Goal: Information Seeking & Learning: Find specific page/section

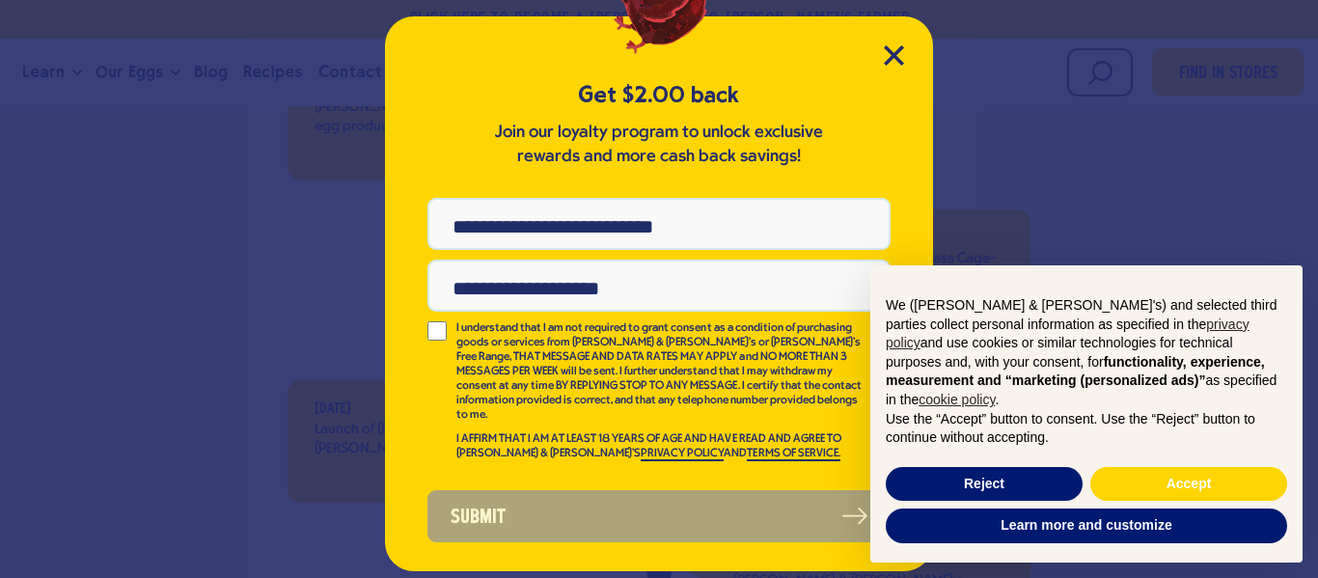
click at [241, 189] on div "Get $2.00 back Join our loyalty program to unlock exclusive rewards and more ca…" at bounding box center [659, 289] width 1318 height 578
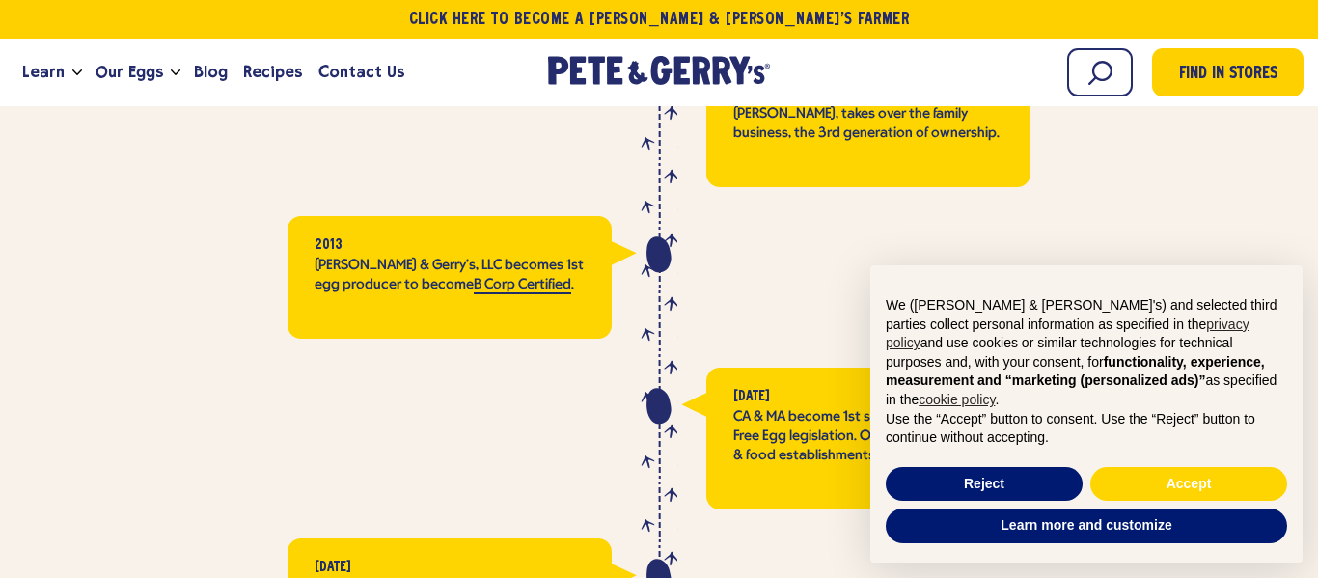
scroll to position [4303, 0]
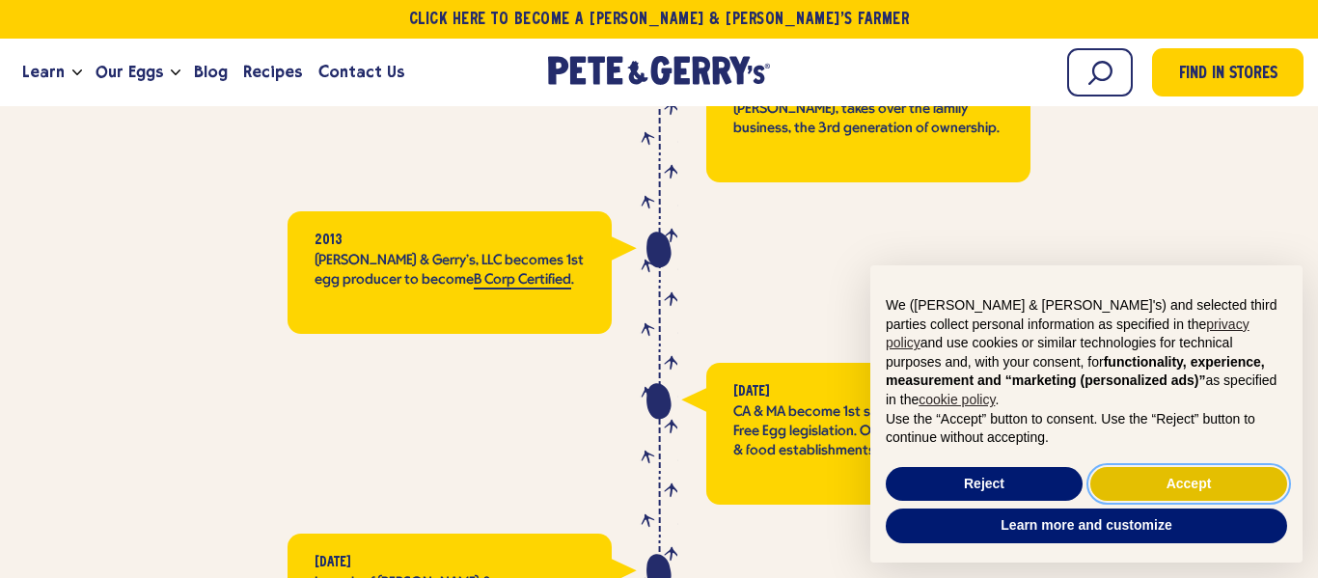
click at [1129, 483] on button "Accept" at bounding box center [1189, 484] width 197 height 35
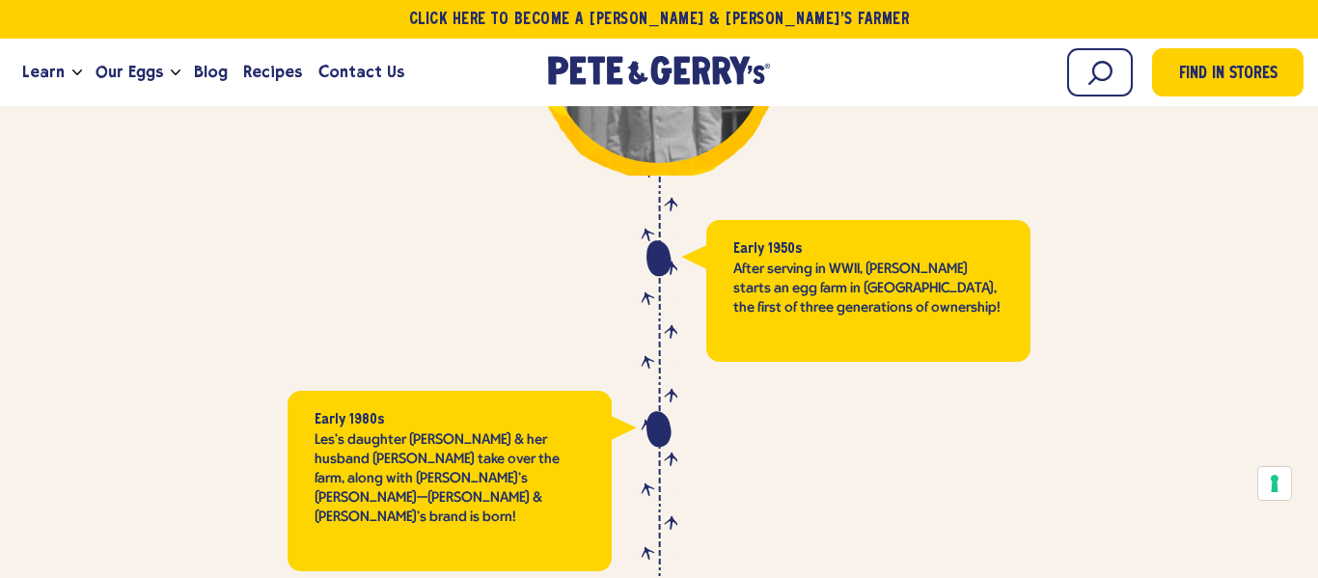
scroll to position [3057, 0]
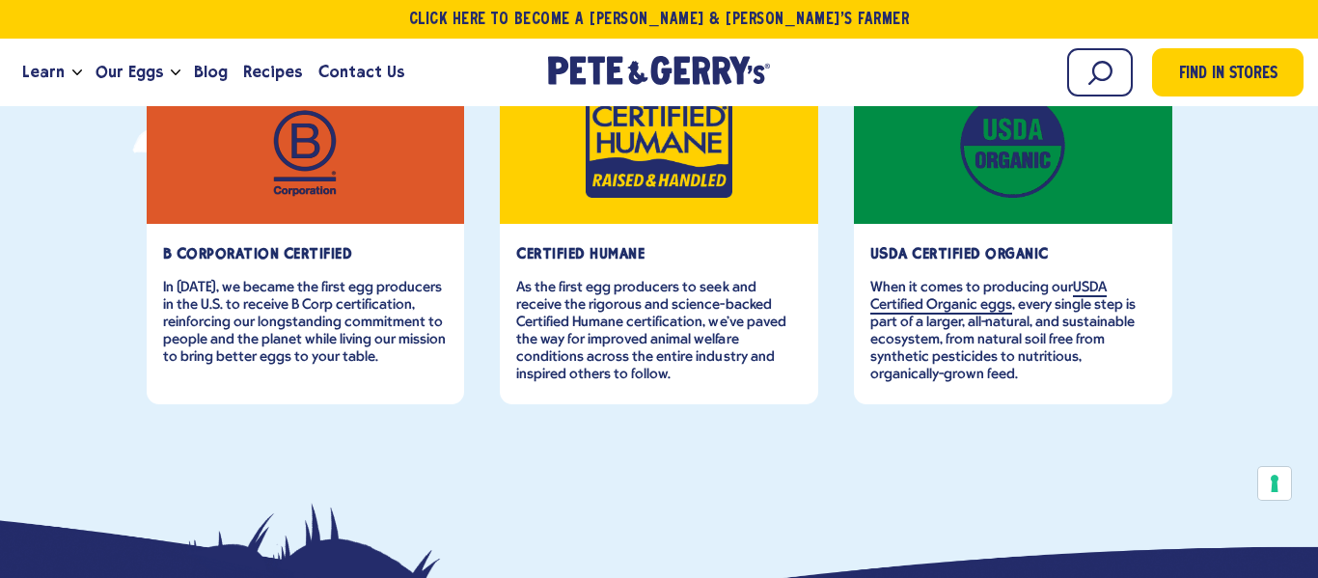
scroll to position [879, 0]
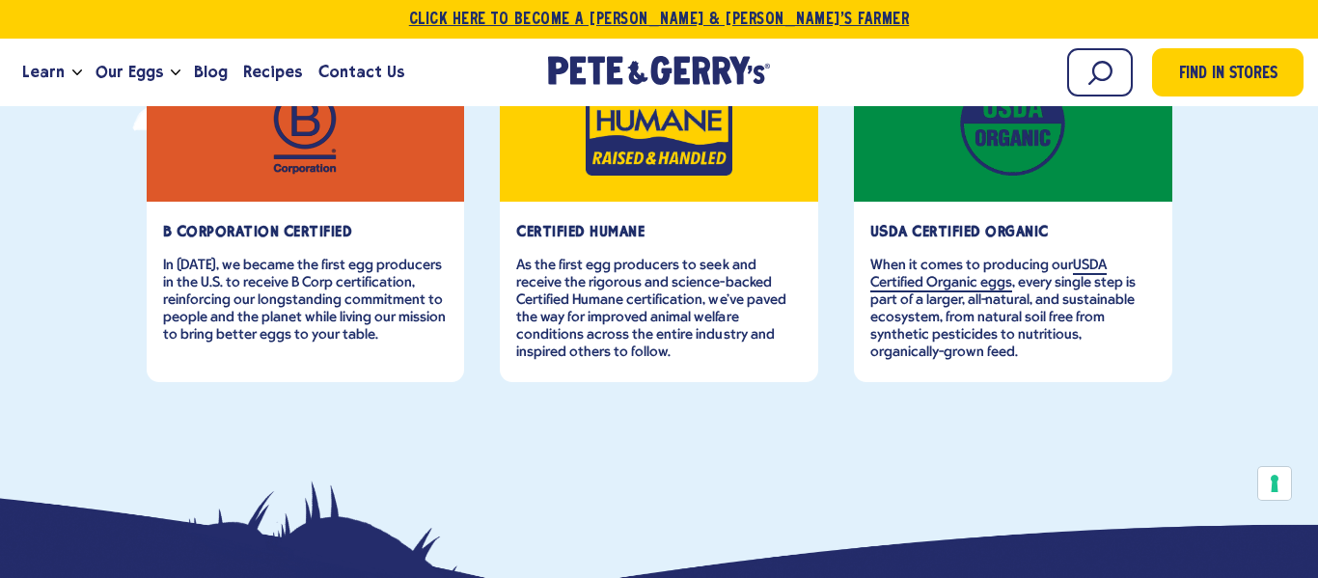
click at [603, 11] on link "Click Here To Become a [PERSON_NAME] & [PERSON_NAME]’s Farmer" at bounding box center [659, 19] width 1318 height 39
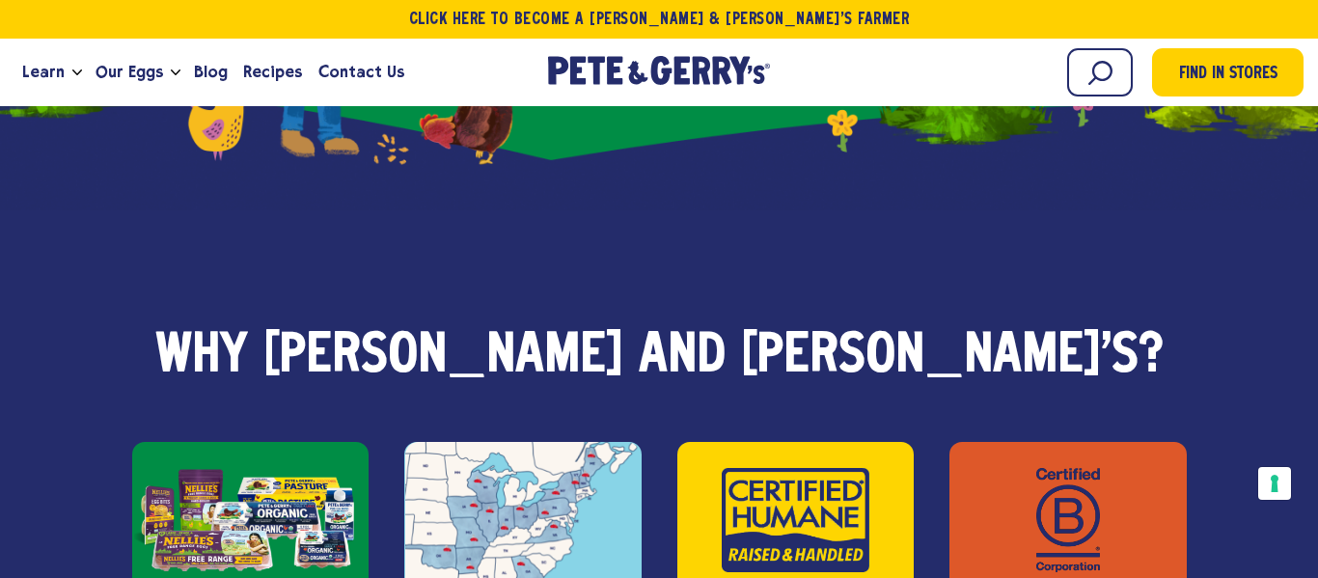
scroll to position [2818, 0]
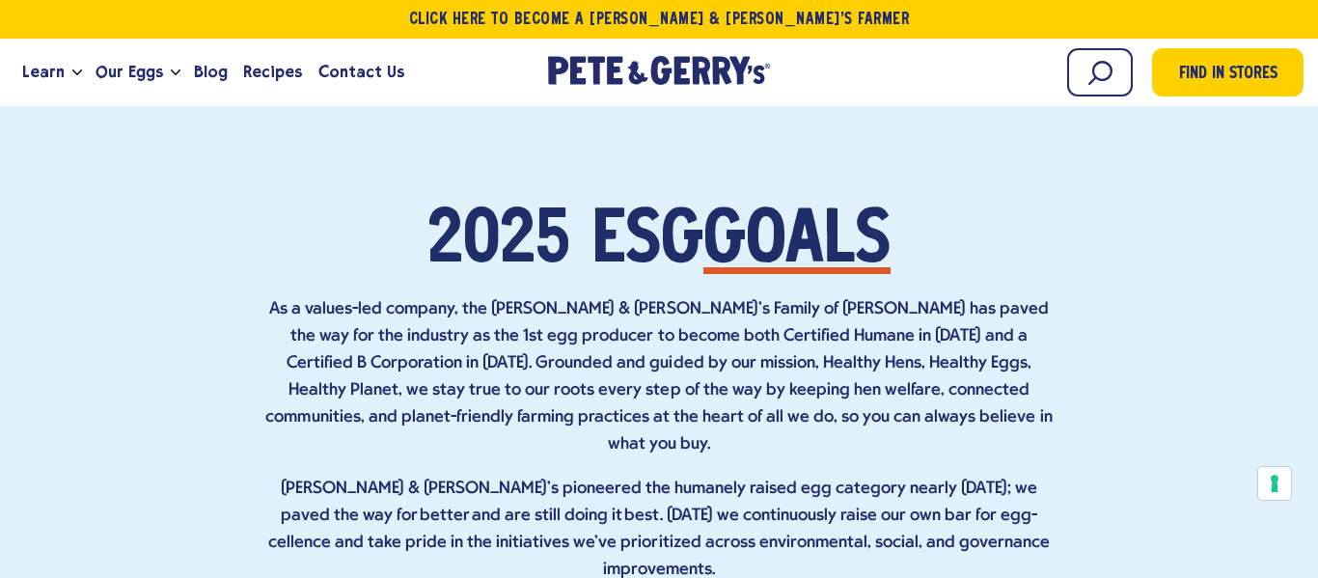
scroll to position [6568, 0]
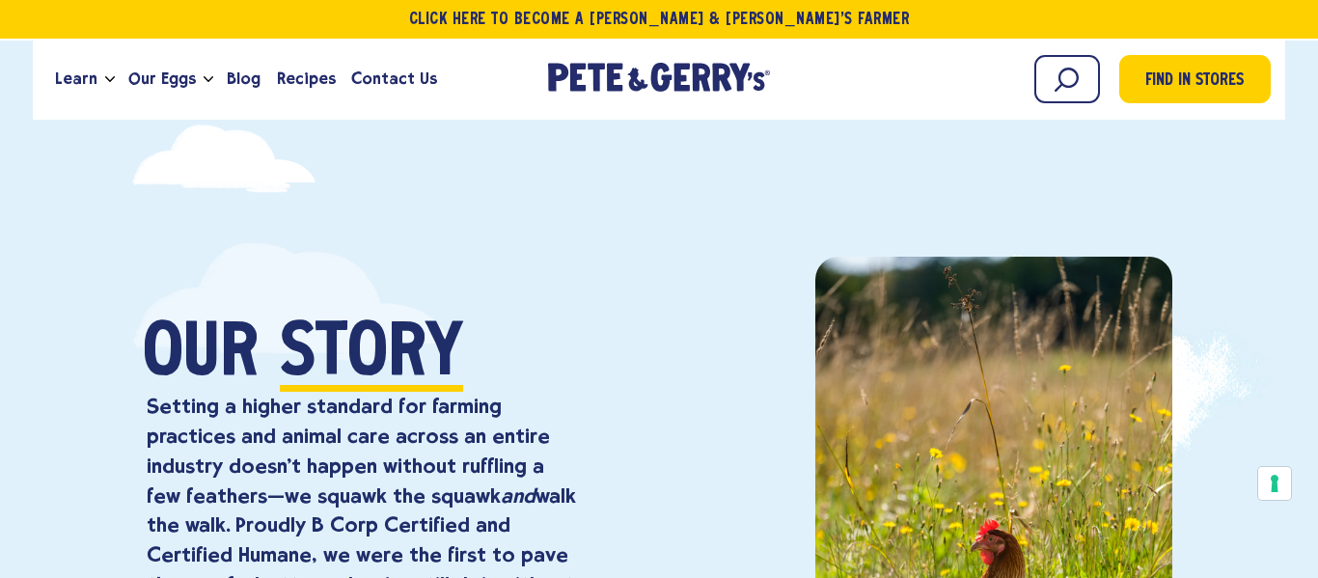
click at [528, 89] on div "Learn Our Hens Our Story FAQ Careers Farm With Us Egg Shortage Our Eggs Pasture…" at bounding box center [659, 79] width 1224 height 52
click at [605, 78] on icon "[PERSON_NAME] & [PERSON_NAME]'s Homepage" at bounding box center [659, 80] width 216 height 28
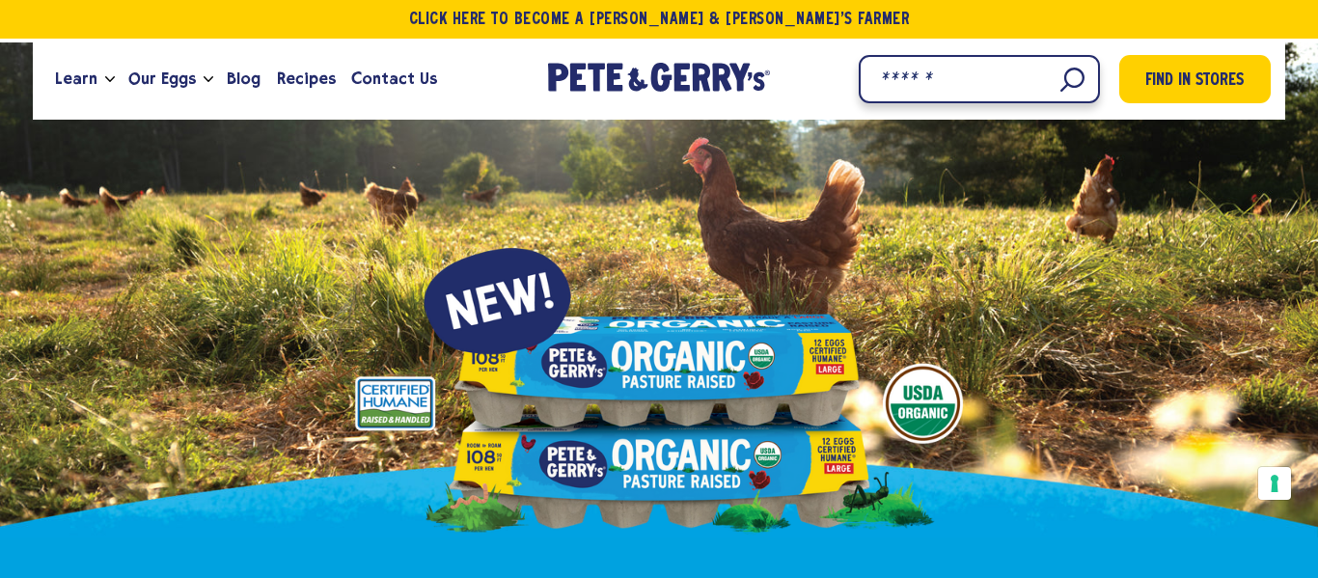
click at [1074, 82] on input "Search" at bounding box center [979, 79] width 241 height 48
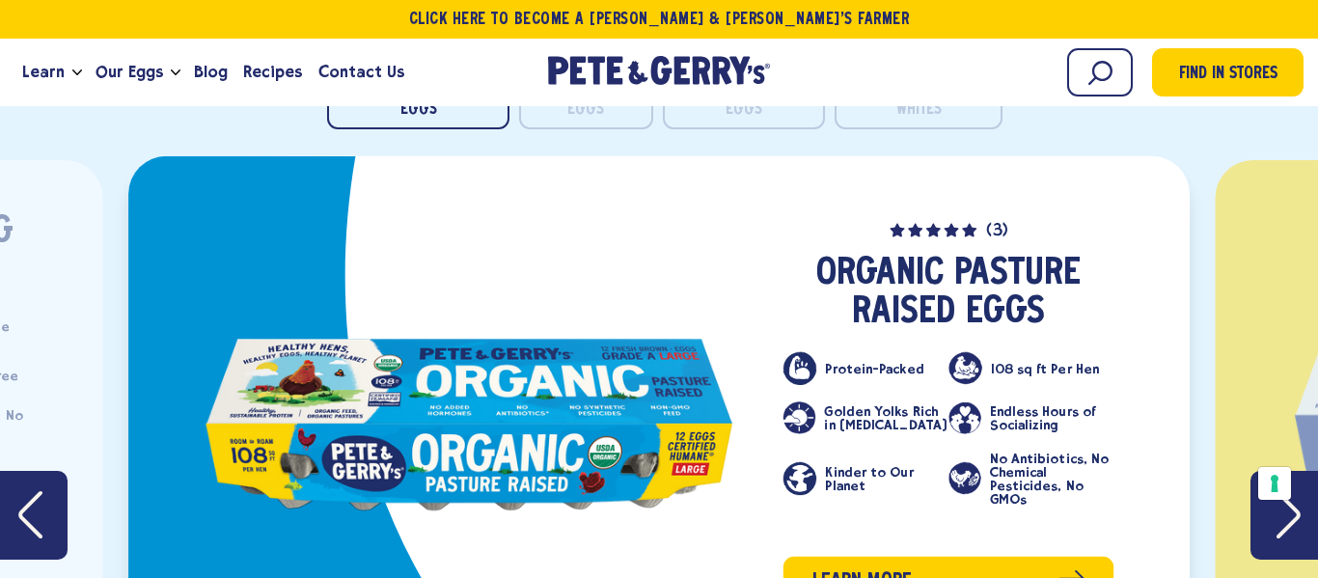
scroll to position [3831, 0]
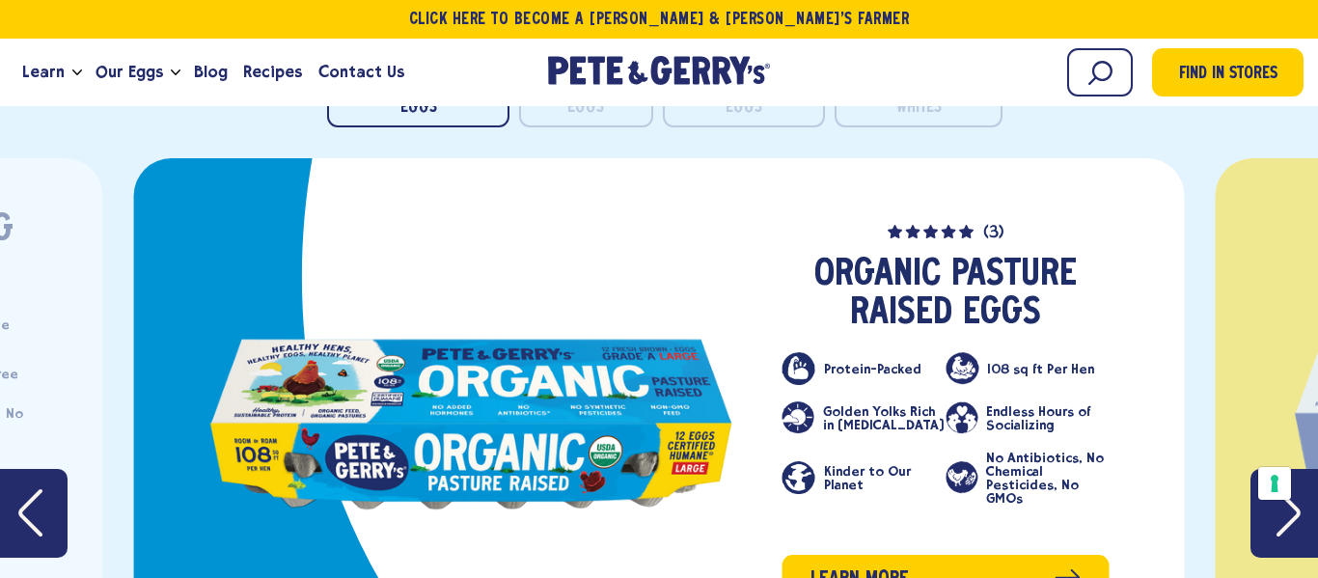
click at [600, 182] on div "Organic Pasture Raised Eggs Pasture Raised Eggs Organic Free Range Eggs Organic…" at bounding box center [659, 542] width 1318 height 948
click at [591, 125] on button "Pasture Raised Eggs" at bounding box center [586, 95] width 136 height 61
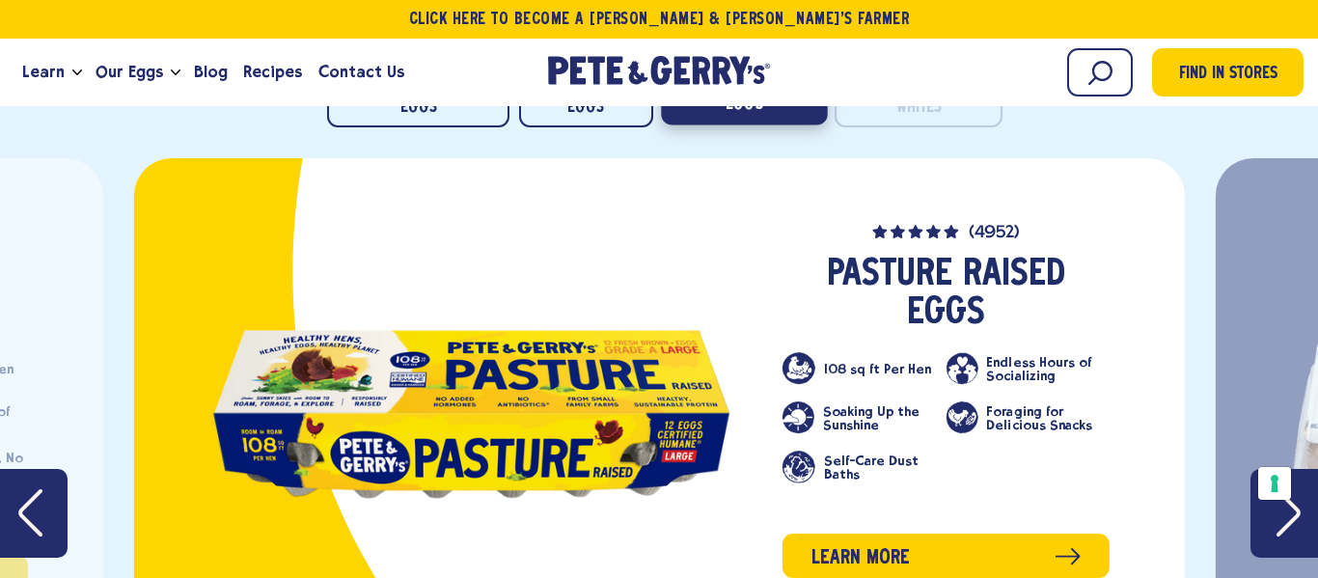
click at [714, 125] on button "Organic Free Range Eggs" at bounding box center [744, 95] width 166 height 61
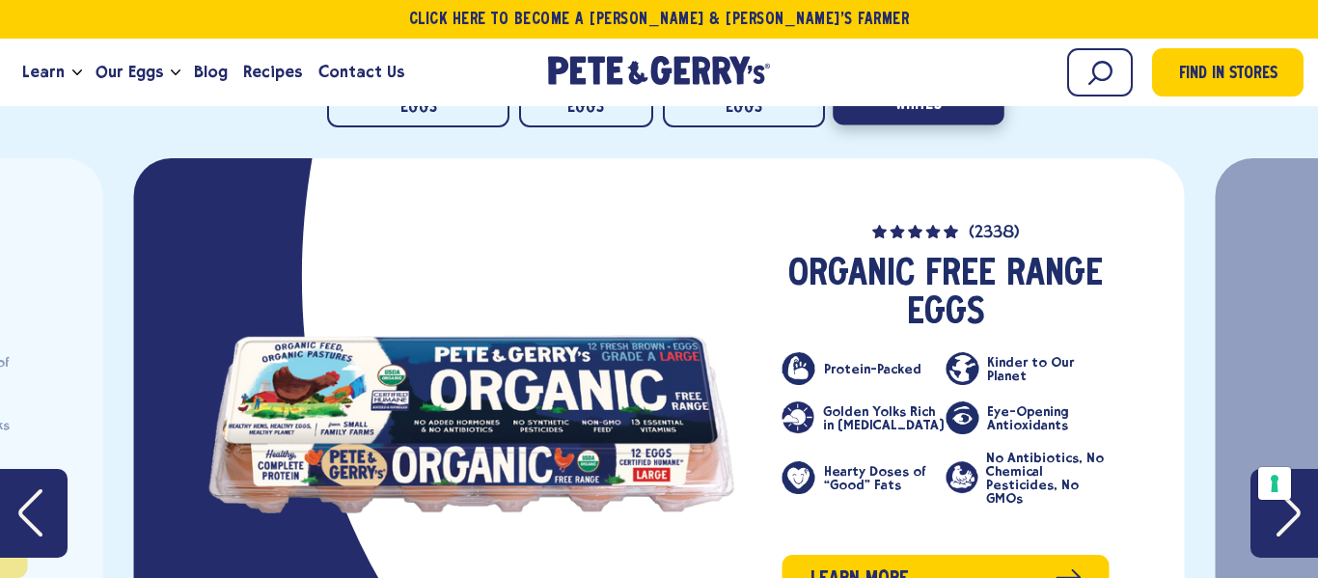
click at [889, 125] on button "Organic Liquid Egg Whites" at bounding box center [919, 95] width 171 height 61
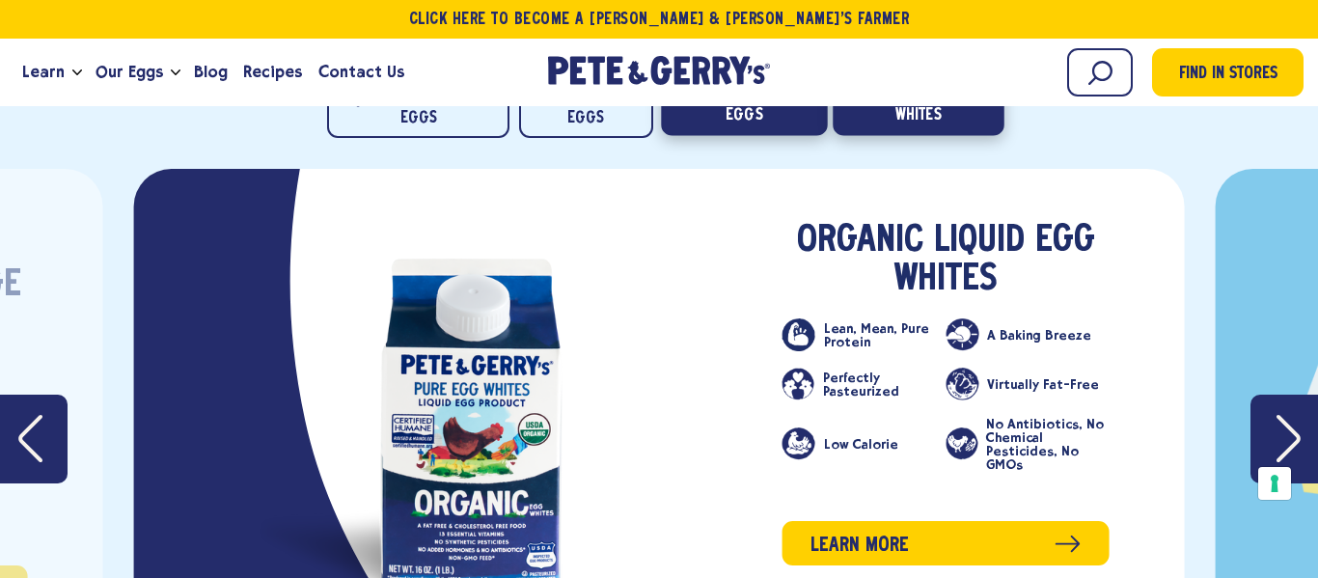
scroll to position [3812, 0]
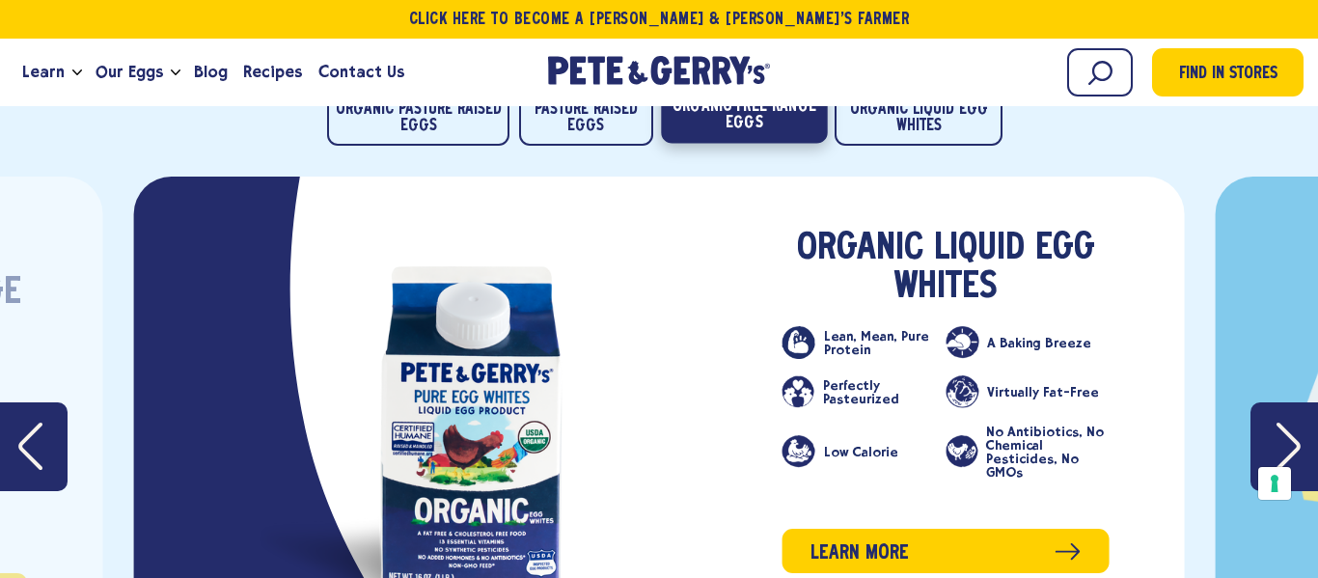
click at [777, 144] on button "Organic Free Range Eggs" at bounding box center [744, 113] width 166 height 61
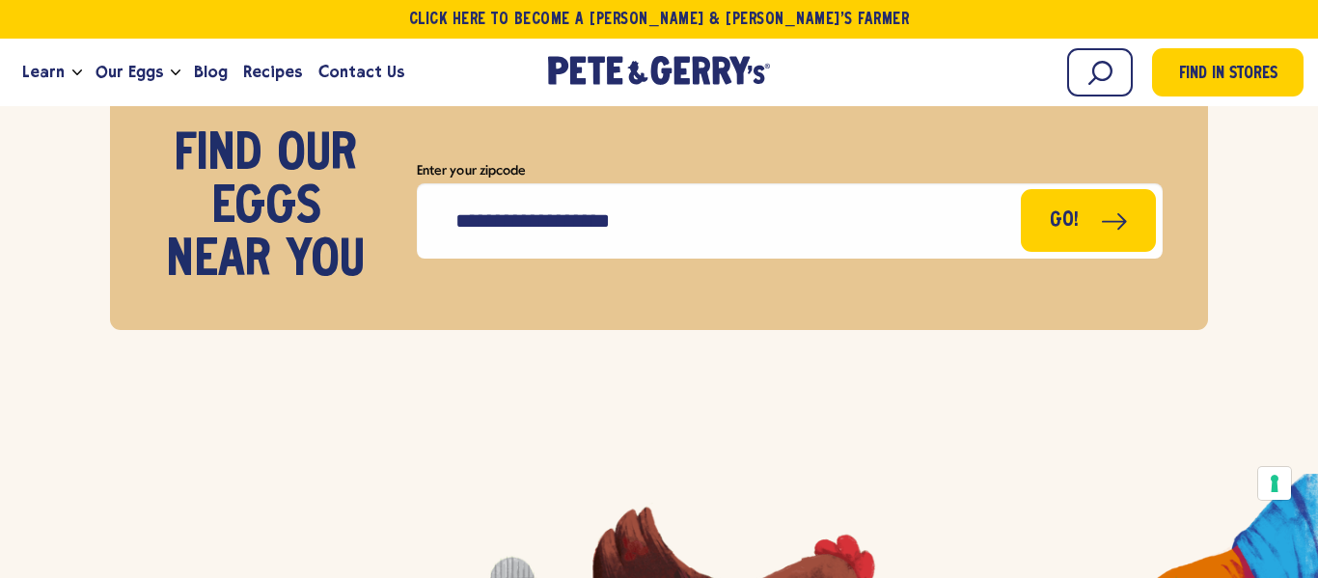
scroll to position [8542, 0]
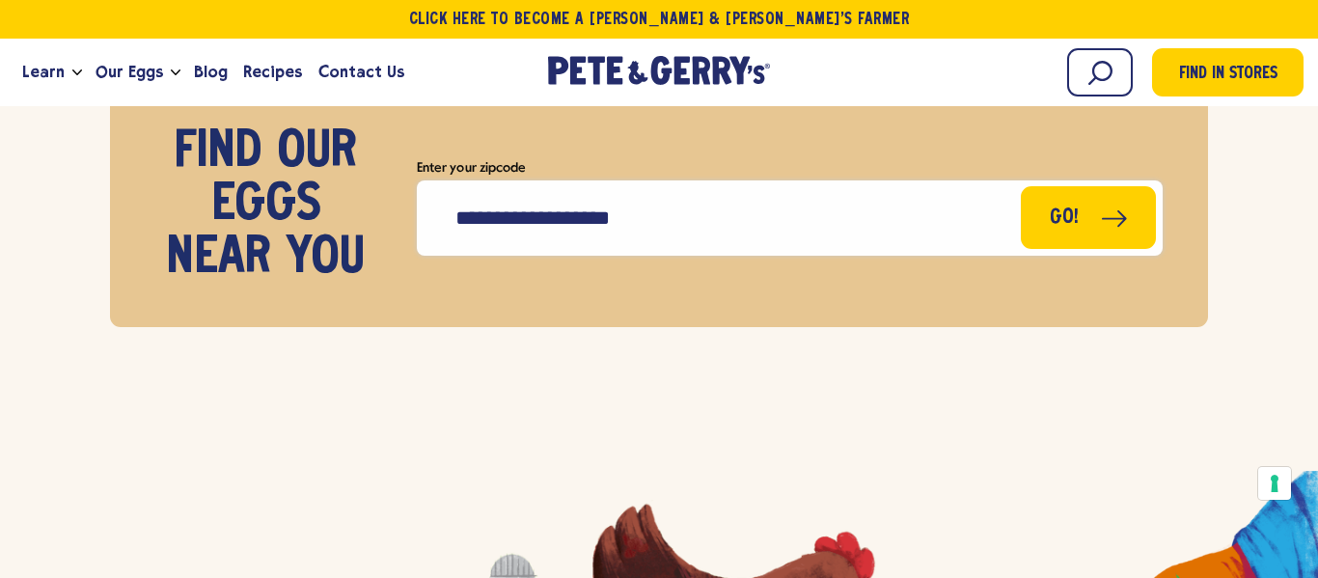
click at [781, 256] on input "Enter your zipcode" at bounding box center [790, 217] width 746 height 75
type input "**"
type input "*****"
click at [1021, 186] on button "Go!" at bounding box center [1088, 217] width 135 height 63
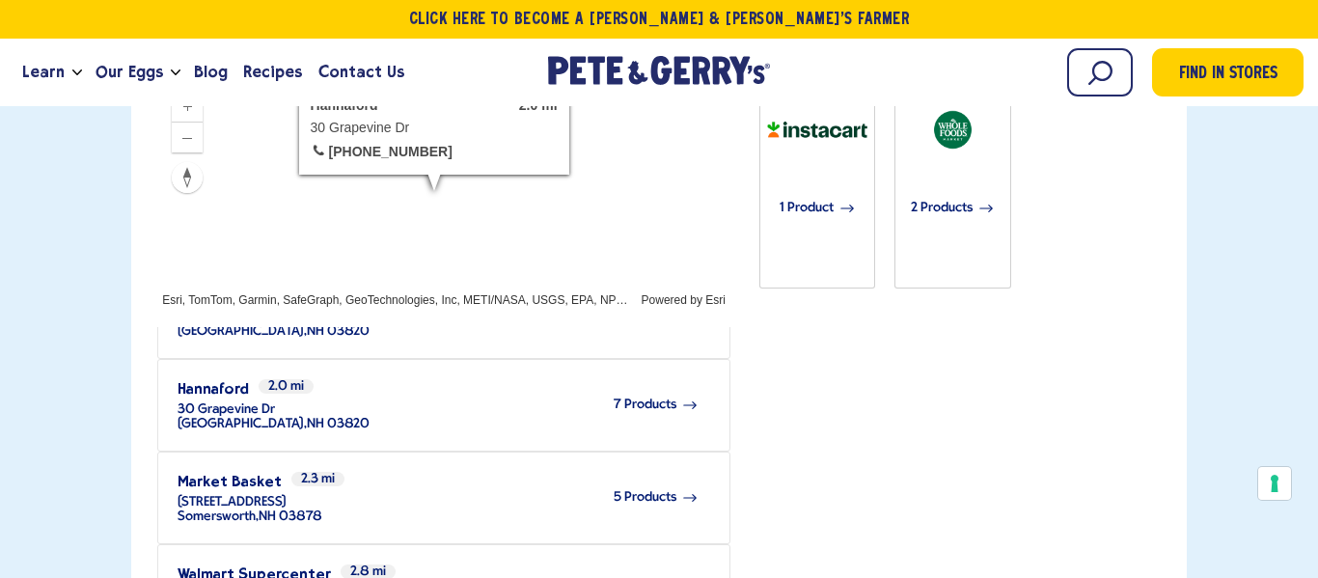
scroll to position [690, 0]
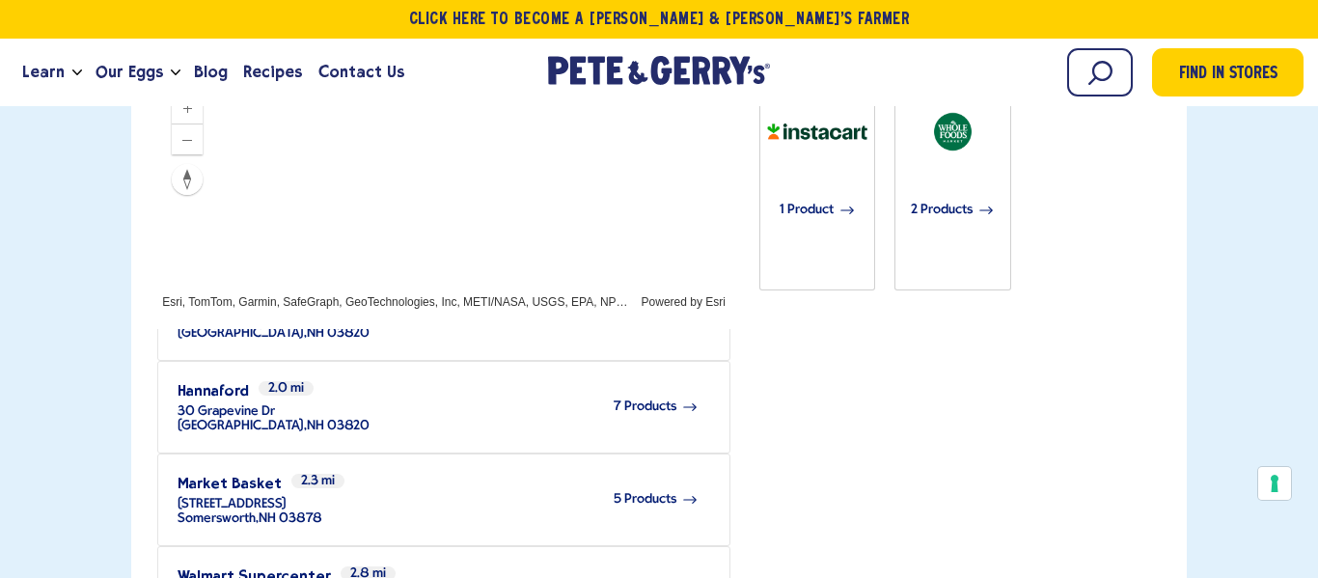
click at [566, 473] on div "5 Products" at bounding box center [510, 499] width 376 height 53
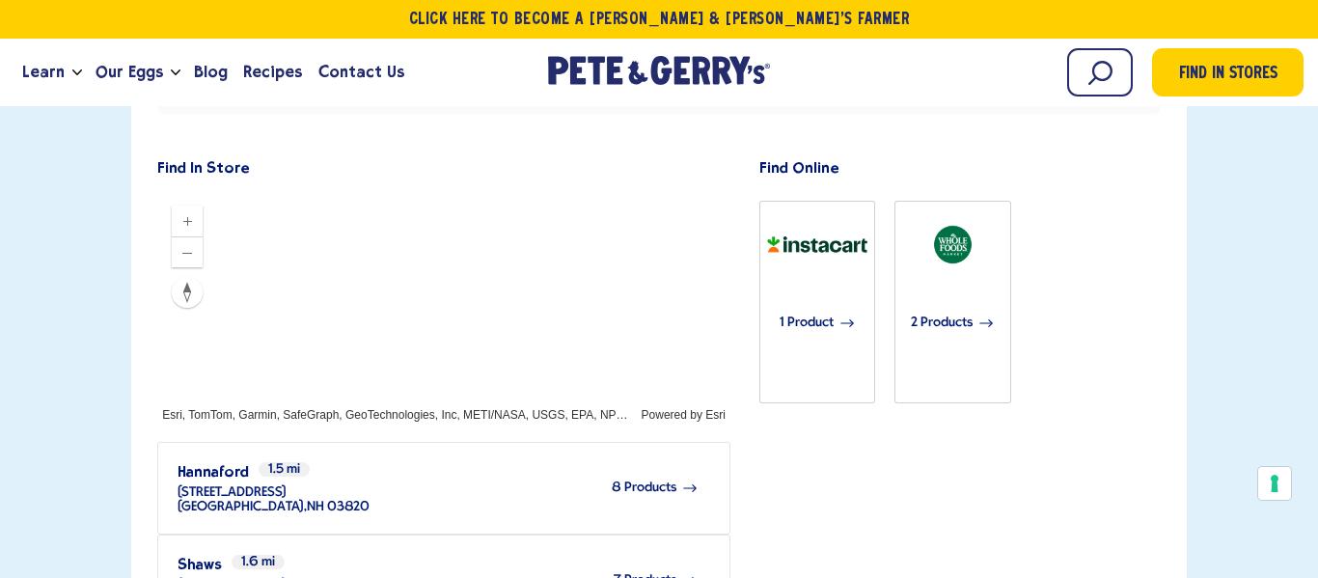
scroll to position [929, 0]
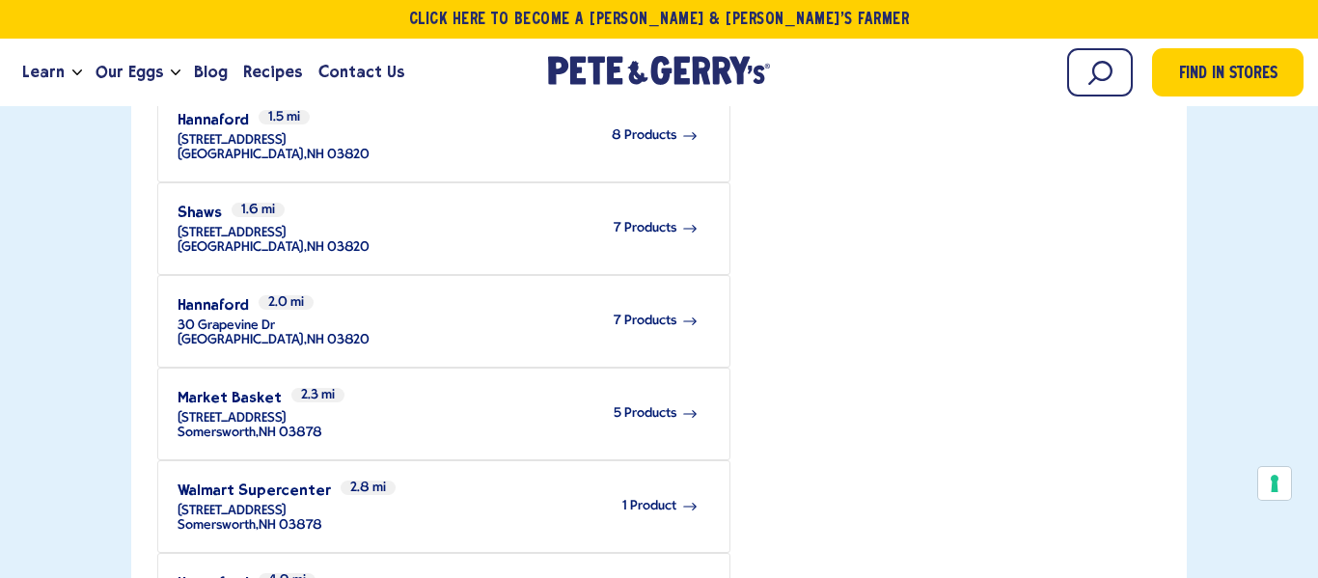
click at [664, 480] on div "1 Product" at bounding box center [510, 506] width 376 height 53
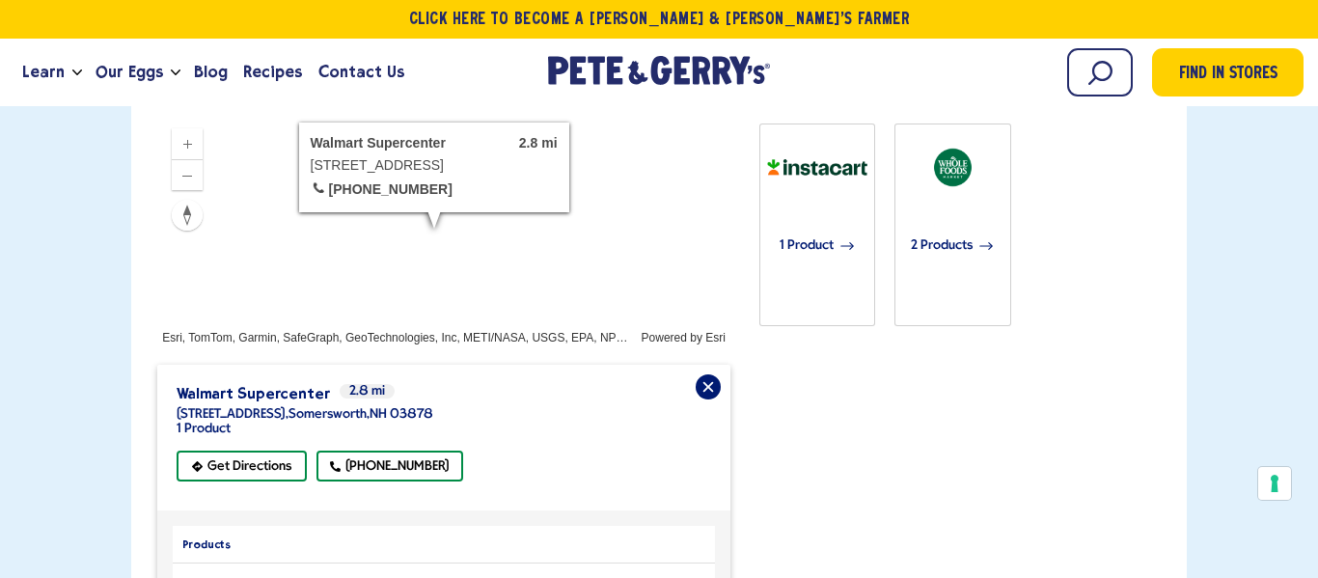
scroll to position [627, 0]
